Goal: Check status: Check status

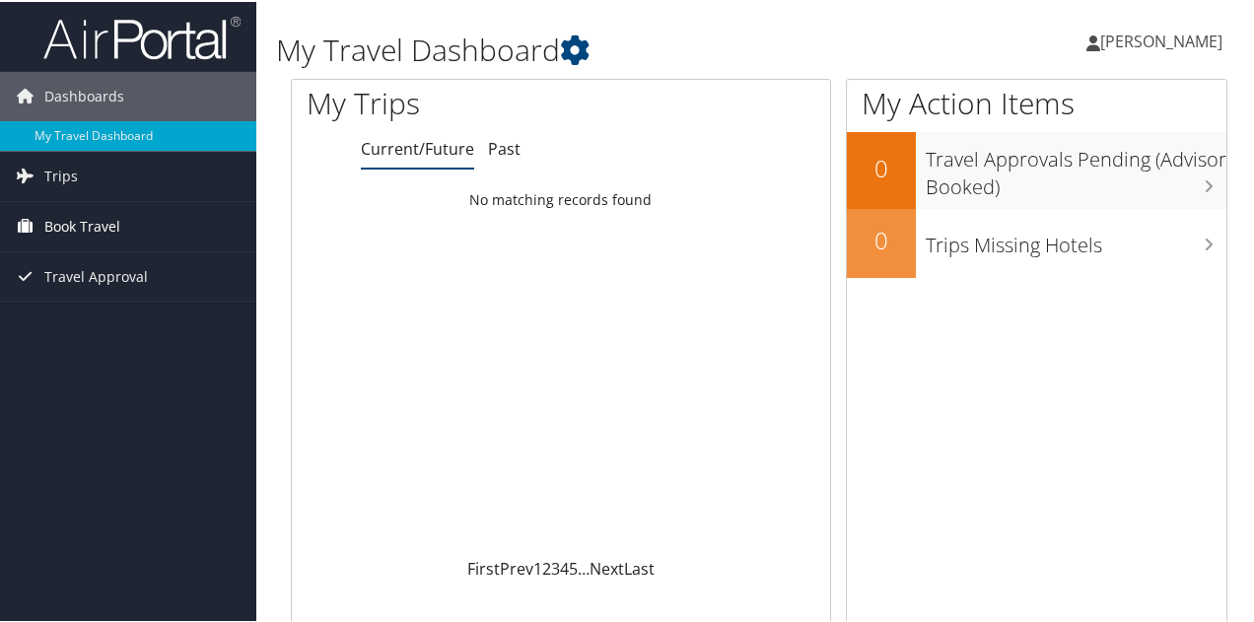
click at [26, 216] on icon at bounding box center [25, 224] width 30 height 30
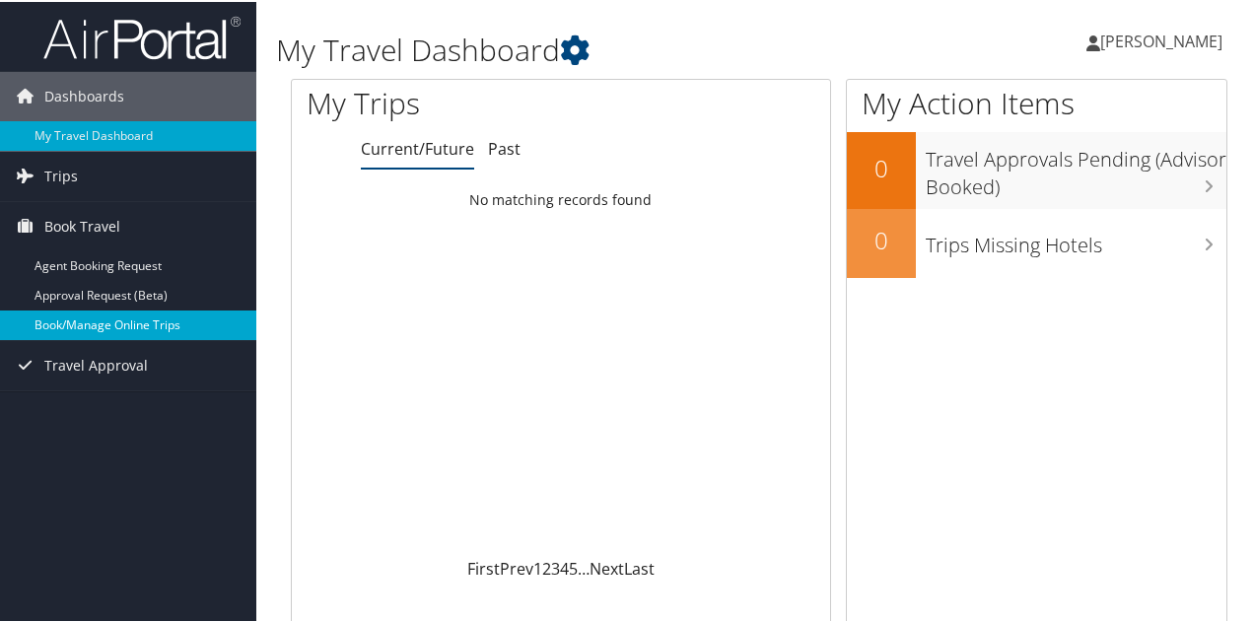
click at [57, 333] on link "Book/Manage Online Trips" at bounding box center [128, 324] width 256 height 30
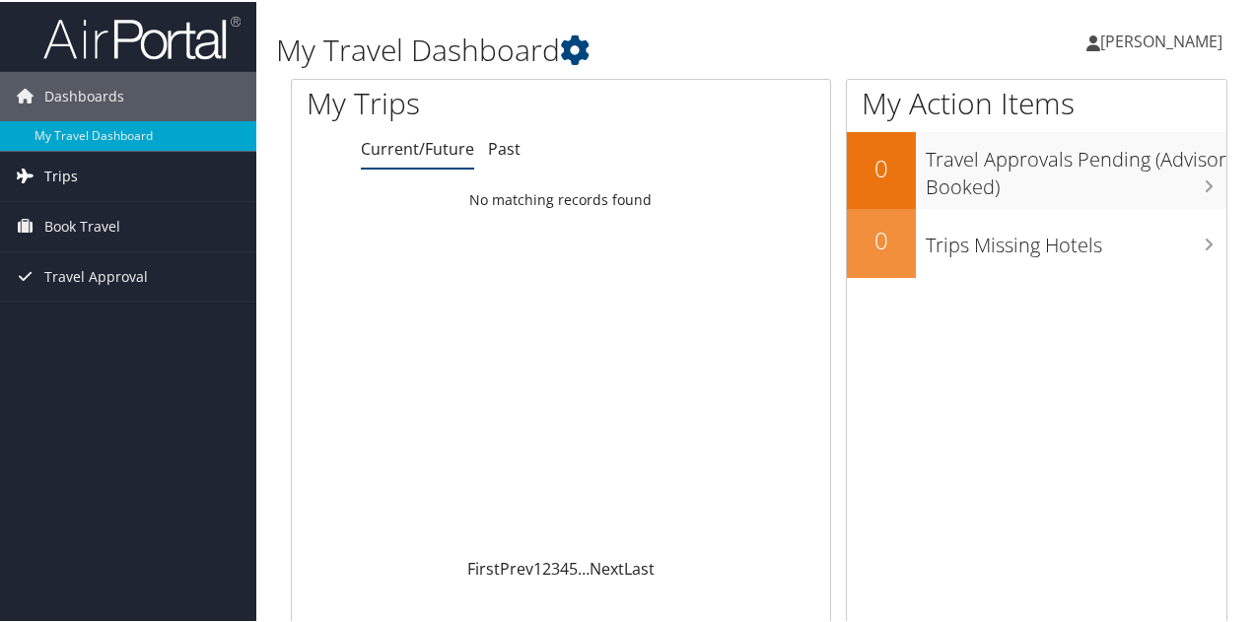
click at [88, 180] on link "Trips" at bounding box center [128, 174] width 256 height 49
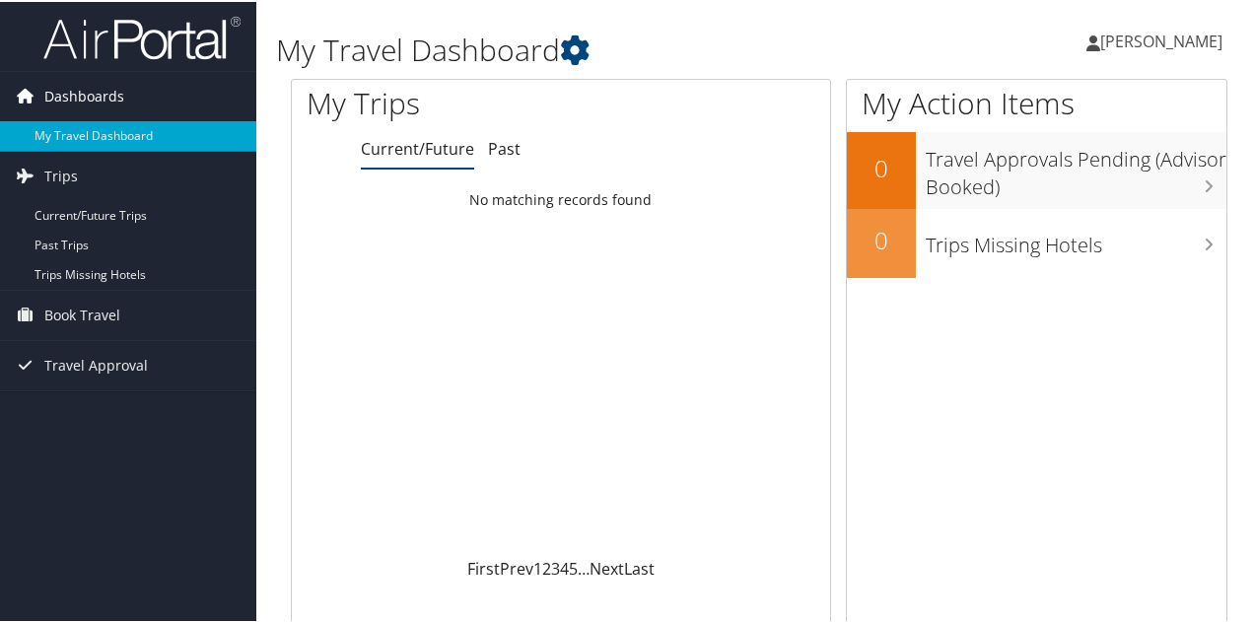
click at [71, 100] on span "Dashboards" at bounding box center [84, 94] width 80 height 49
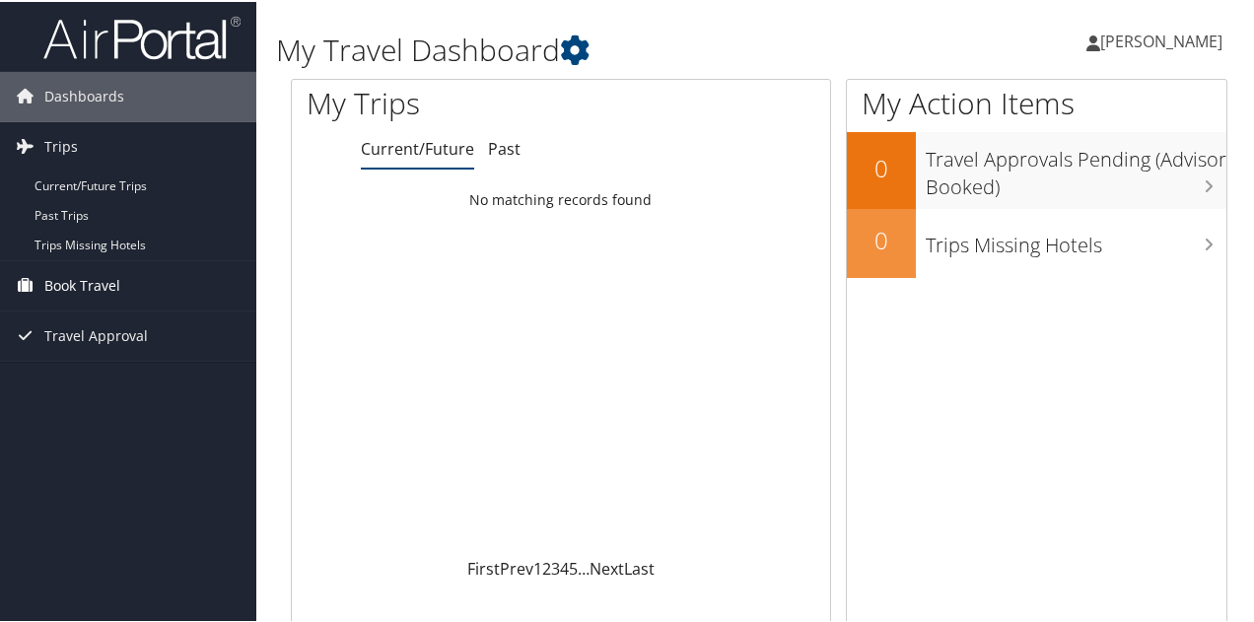
click at [97, 282] on span "Book Travel" at bounding box center [82, 283] width 76 height 49
click at [90, 422] on span "Travel Approval" at bounding box center [96, 422] width 104 height 49
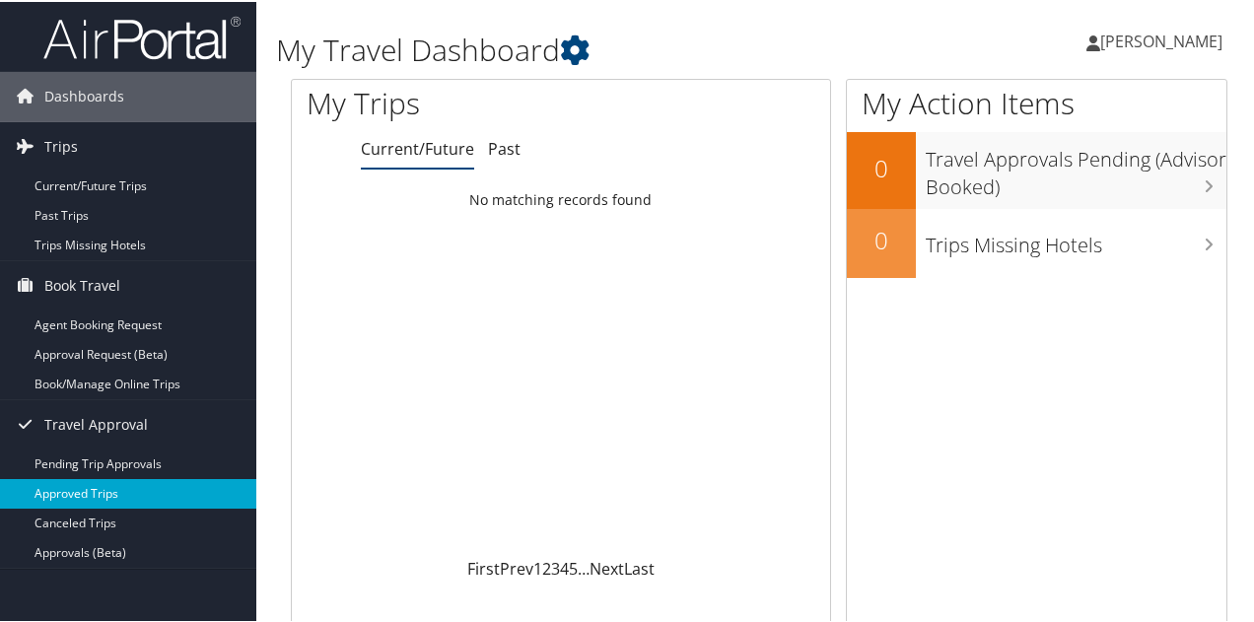
click at [99, 488] on link "Approved Trips" at bounding box center [128, 492] width 256 height 30
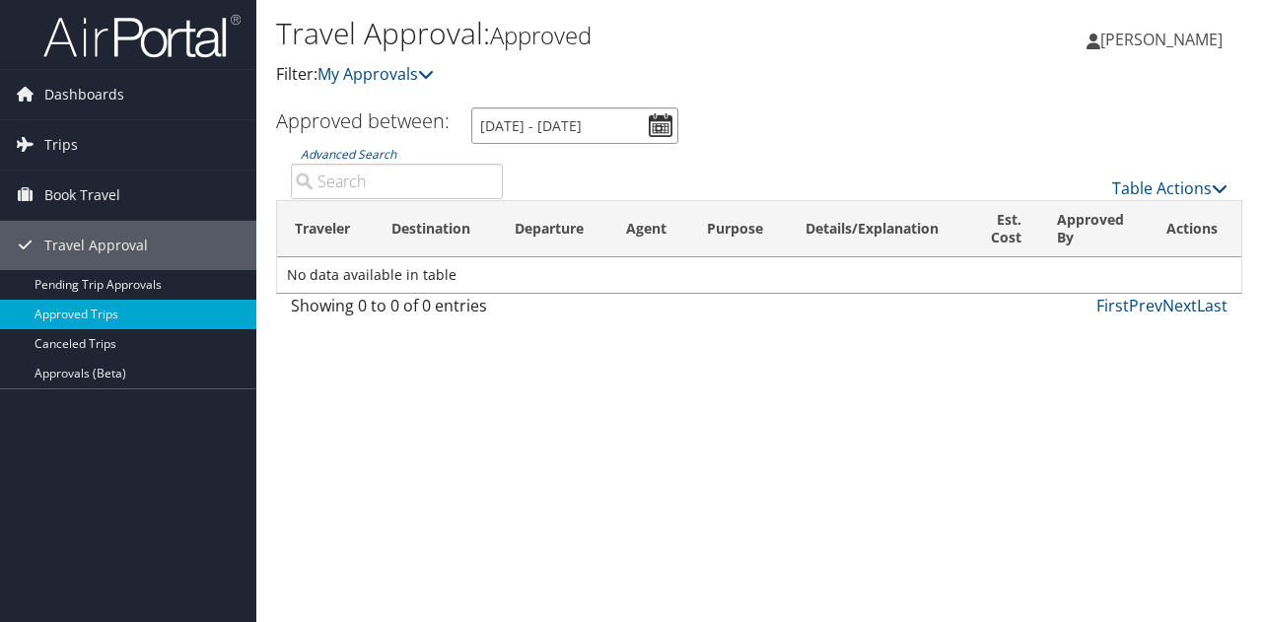
click at [648, 131] on input "[DATE] - [DATE]" at bounding box center [574, 125] width 207 height 36
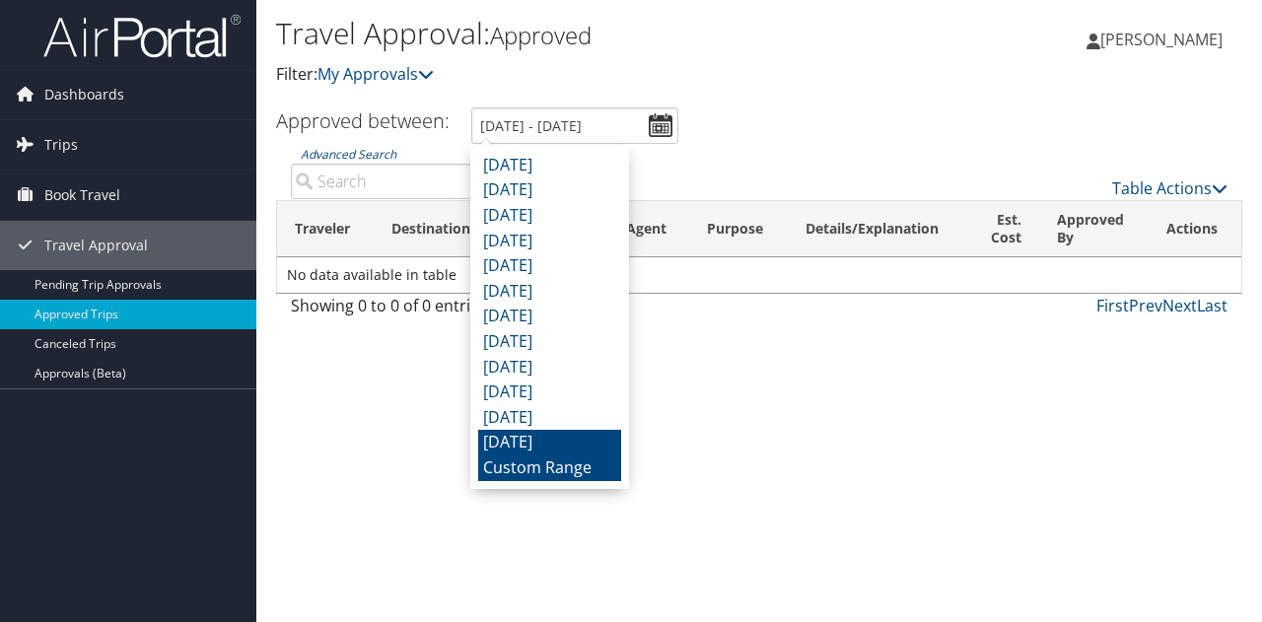
click at [550, 445] on li "[DATE]" at bounding box center [549, 443] width 143 height 26
click at [660, 123] on input "[DATE] - [DATE]" at bounding box center [574, 125] width 207 height 36
click at [562, 470] on li "Custom Range" at bounding box center [549, 468] width 143 height 26
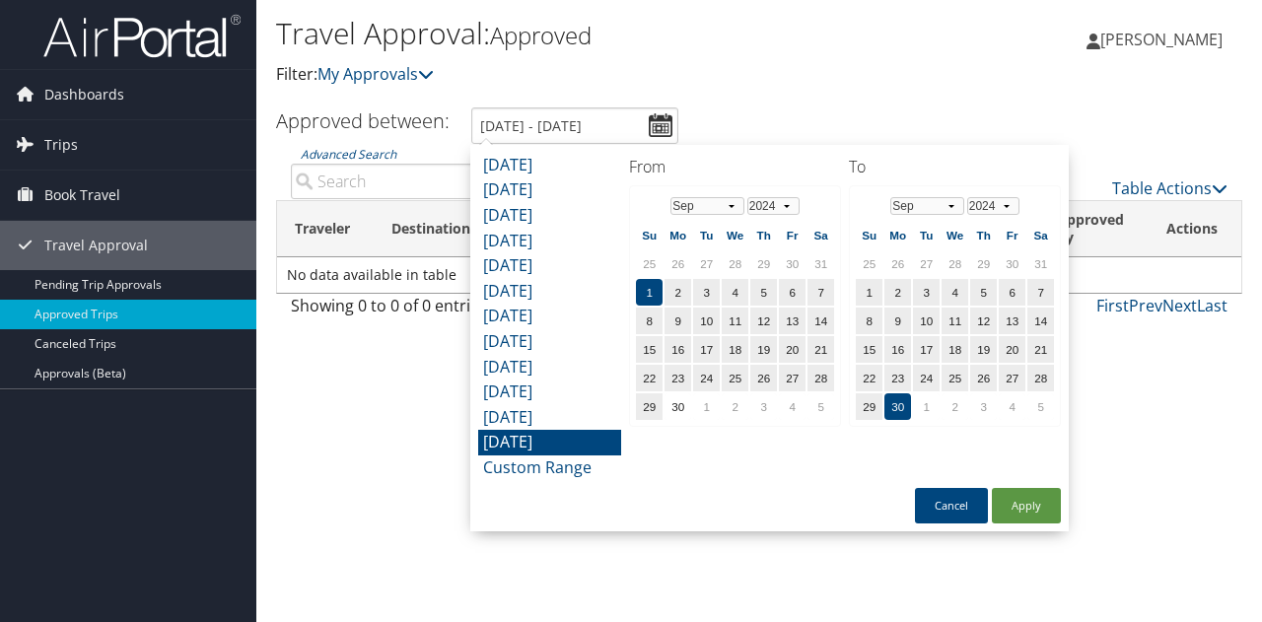
click at [1019, 214] on th "Jan Feb Mar Apr May Jun [DATE] Aug Sep Oct Nov [DATE] 2025 2026 2027 2028 2029" at bounding box center [954, 205] width 141 height 27
click at [913, 216] on th "Jan Feb Mar Apr May Jun [DATE] Aug Sep Oct Nov [DATE] 2025 2026 2027 2028 2029" at bounding box center [954, 205] width 141 height 27
click at [910, 208] on select "Jan Feb Mar Apr May Jun [DATE] Aug Sep Oct Nov Dec" at bounding box center [927, 206] width 74 height 18
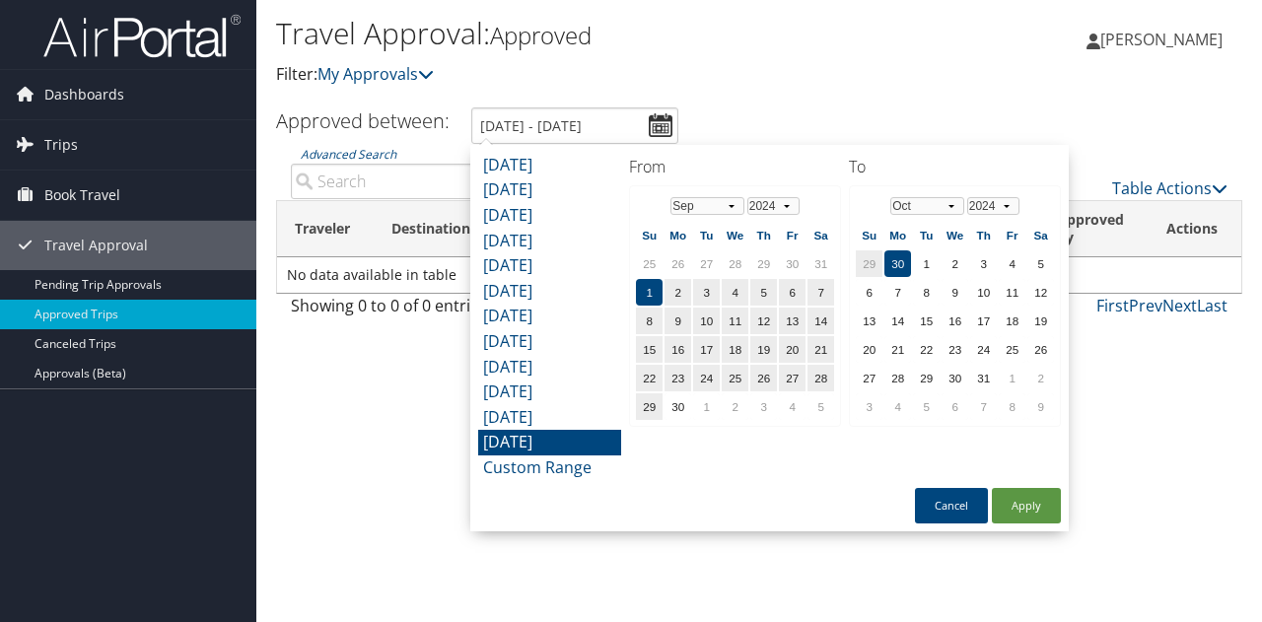
click at [998, 194] on th "Jan Feb Mar Apr May Jun [DATE] Aug Sep Oct Nov [DATE] 2025 2026 2027 2028 2029" at bounding box center [954, 205] width 141 height 27
click at [998, 199] on select "2024 2025 2026 2027 2028 2029" at bounding box center [993, 206] width 52 height 18
click at [1037, 494] on button "Apply" at bounding box center [1026, 505] width 69 height 35
type input "[DATE] - [DATE]"
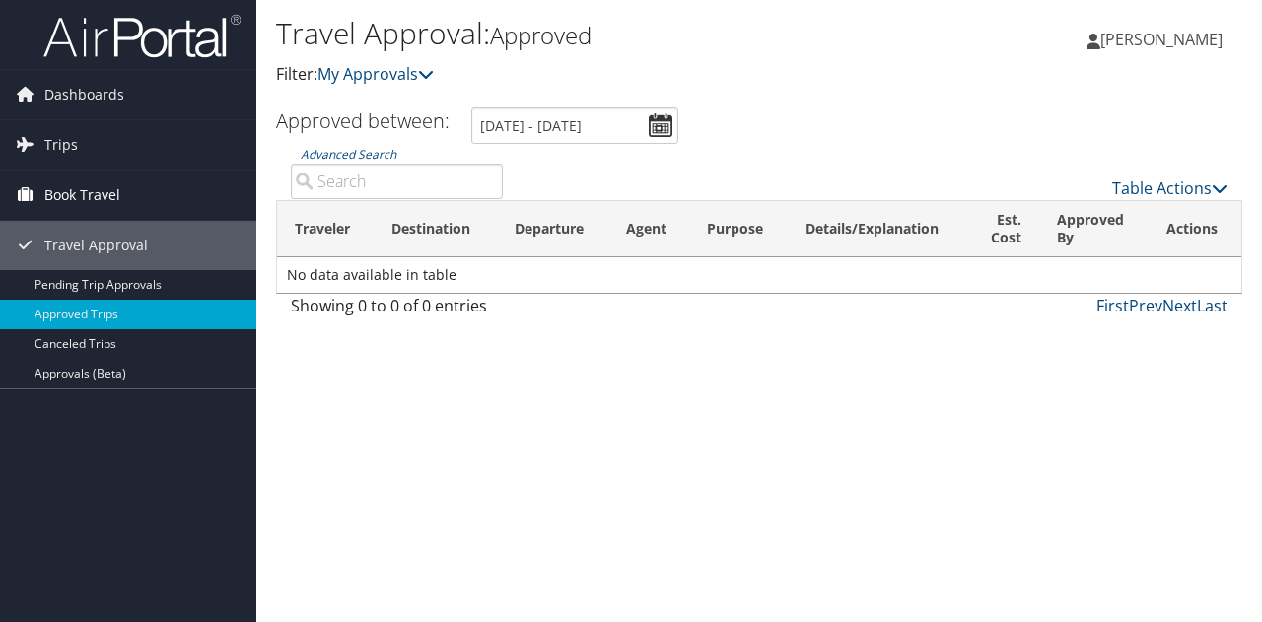
click at [110, 197] on span "Book Travel" at bounding box center [82, 195] width 76 height 49
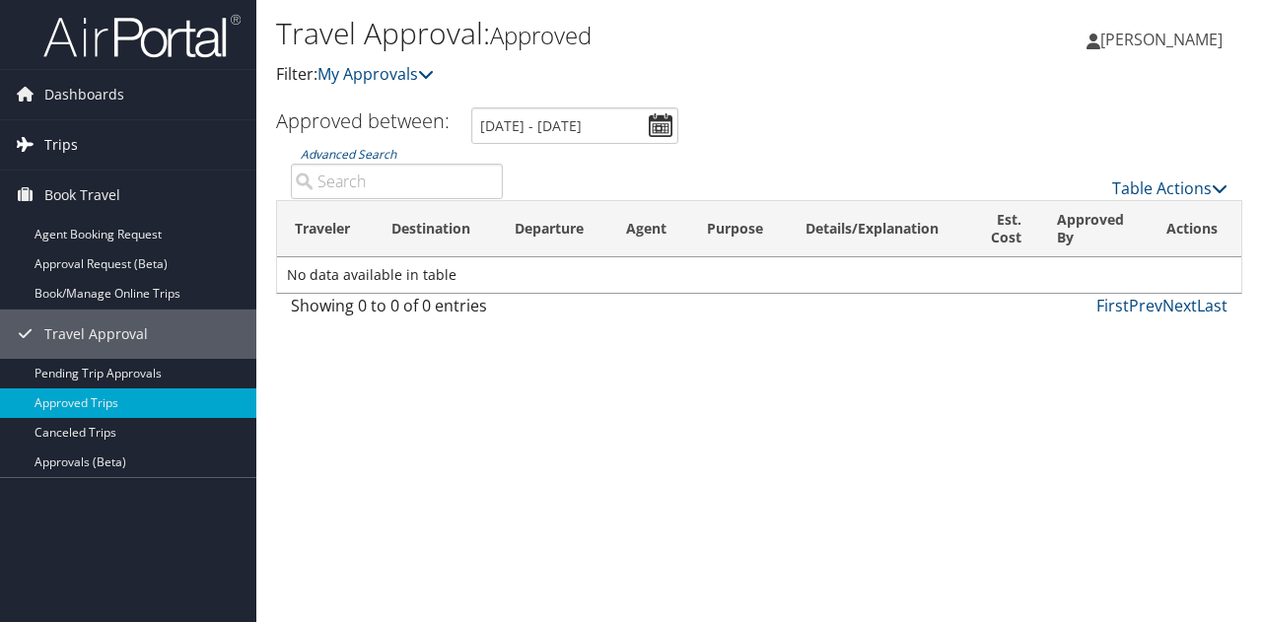
click at [87, 140] on link "Trips" at bounding box center [128, 144] width 256 height 49
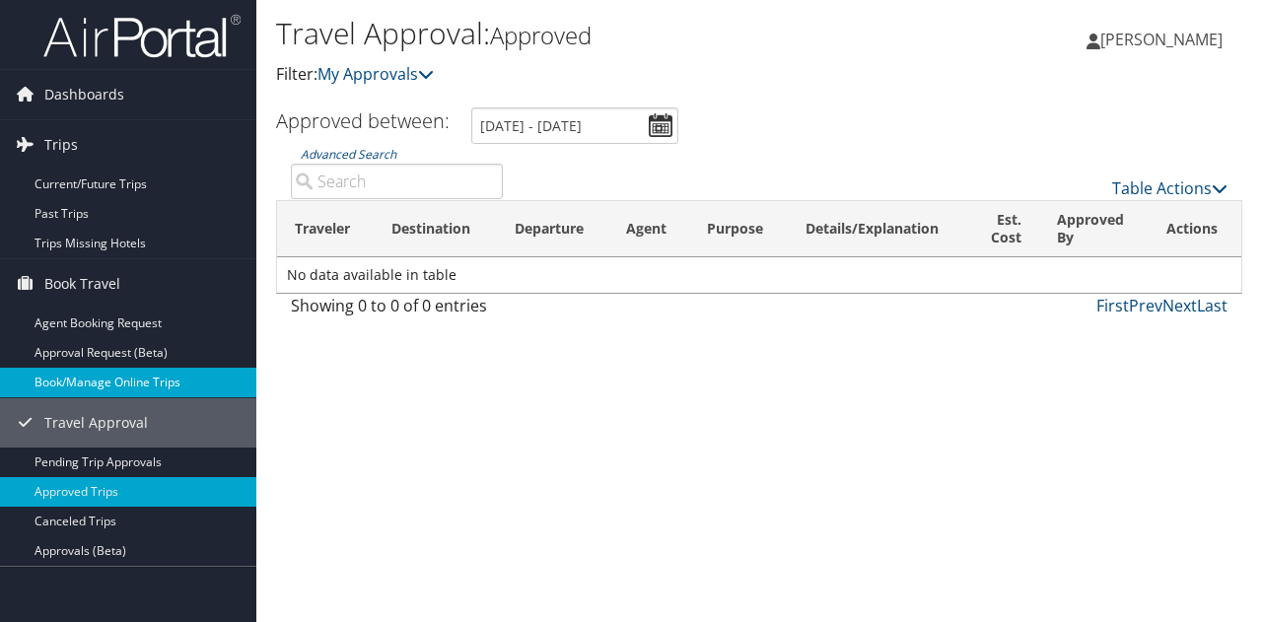
click at [101, 382] on link "Book/Manage Online Trips" at bounding box center [128, 383] width 256 height 30
